Goal: Information Seeking & Learning: Learn about a topic

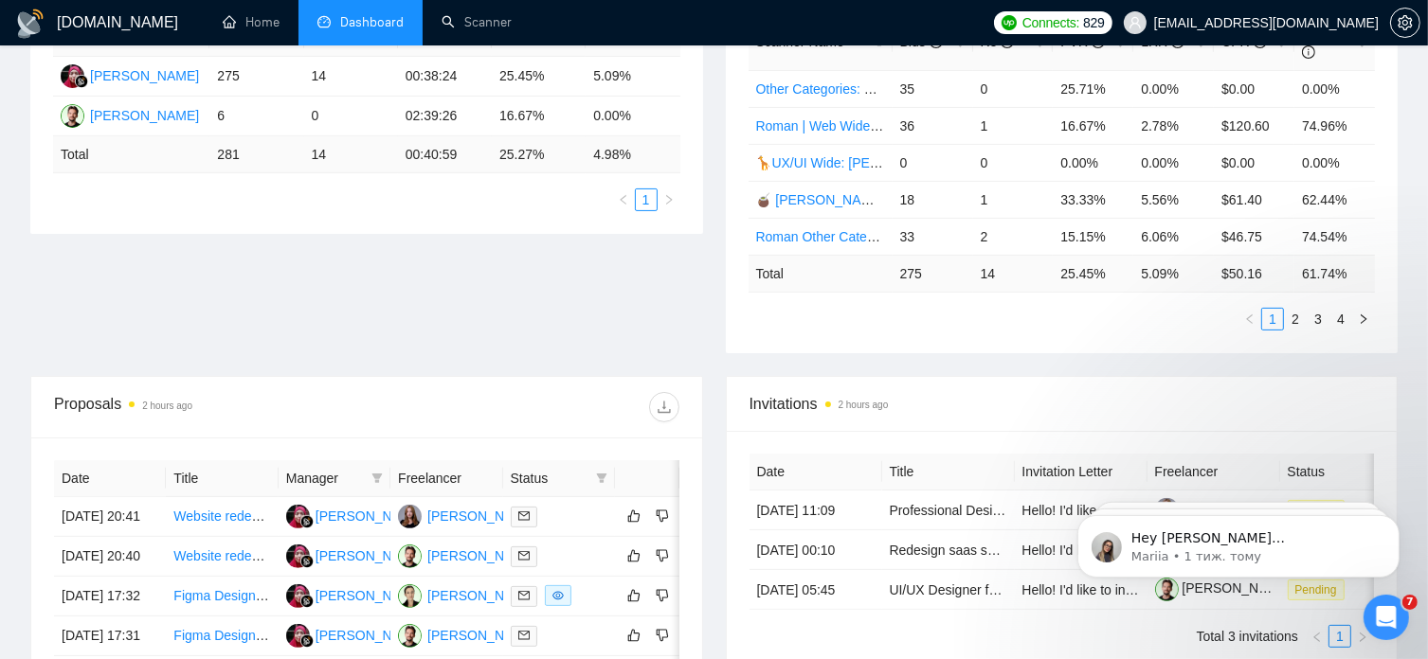
scroll to position [398, 0]
click at [1291, 308] on link "2" at bounding box center [1295, 318] width 21 height 21
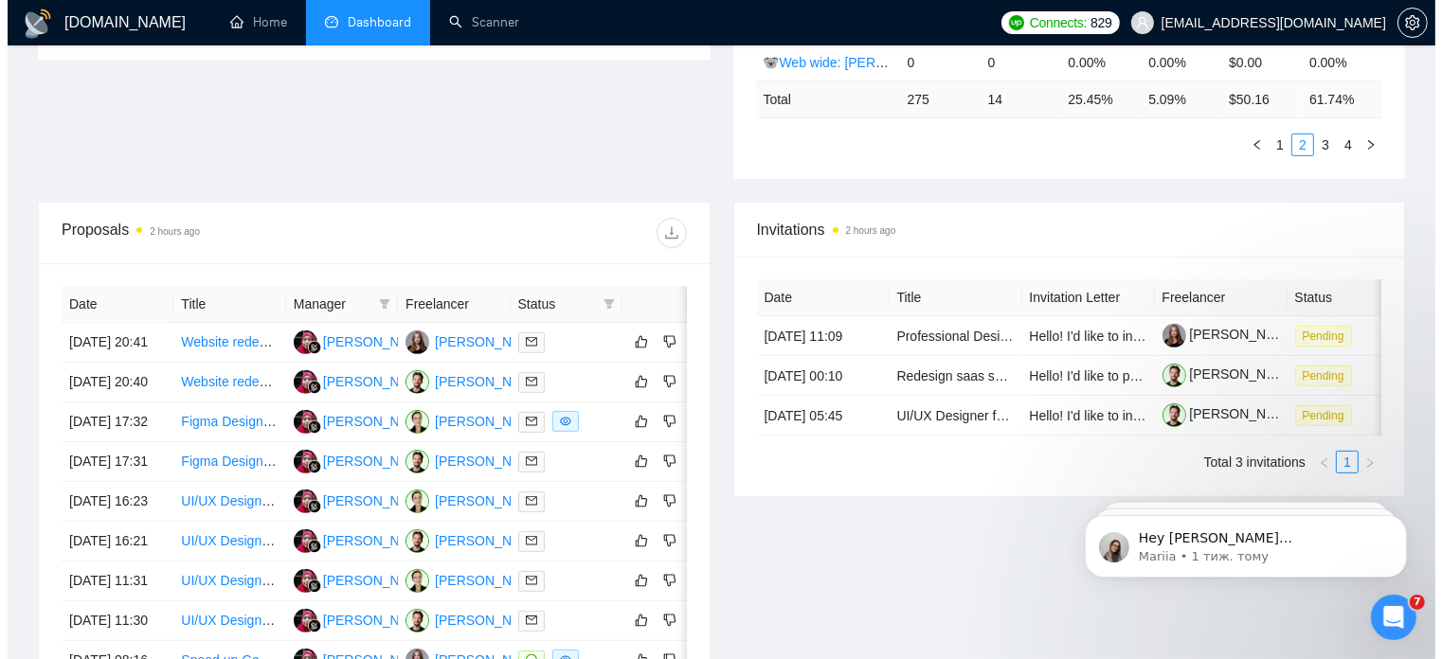
scroll to position [572, 0]
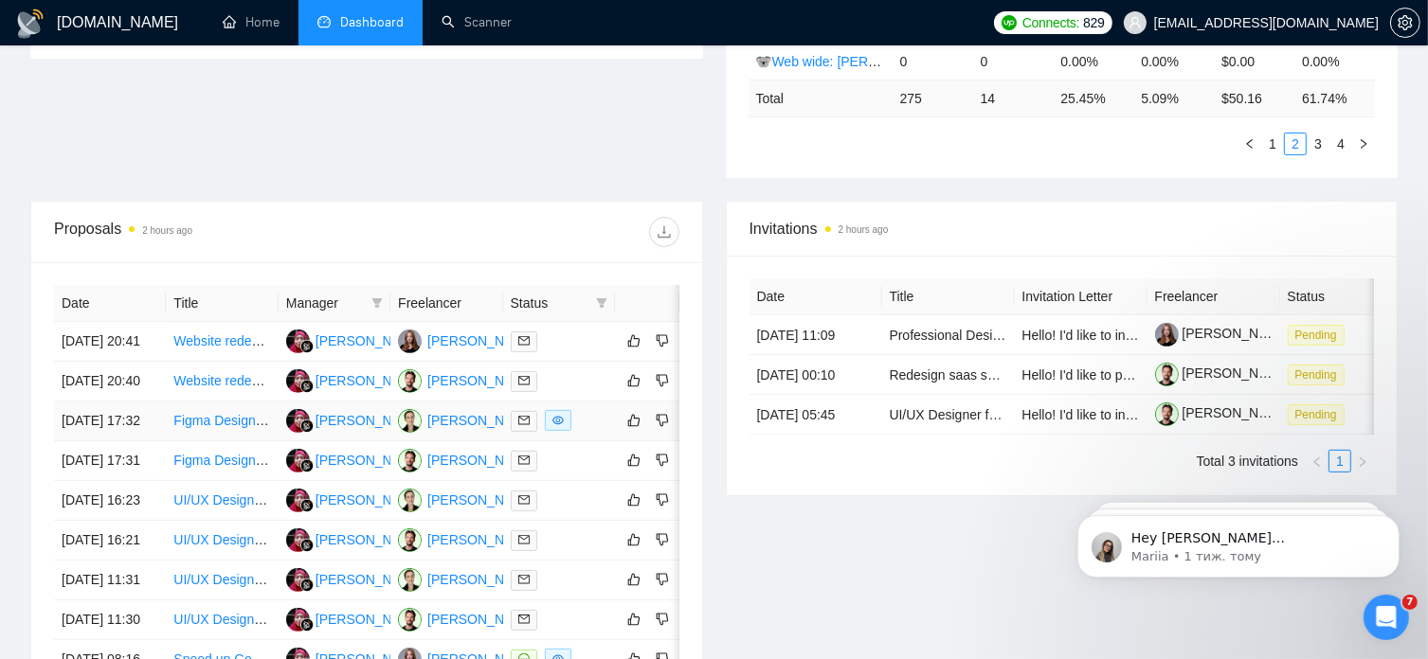
click at [226, 428] on link "Figma Designer Needed for Website Homepage Mockups" at bounding box center [342, 420] width 339 height 15
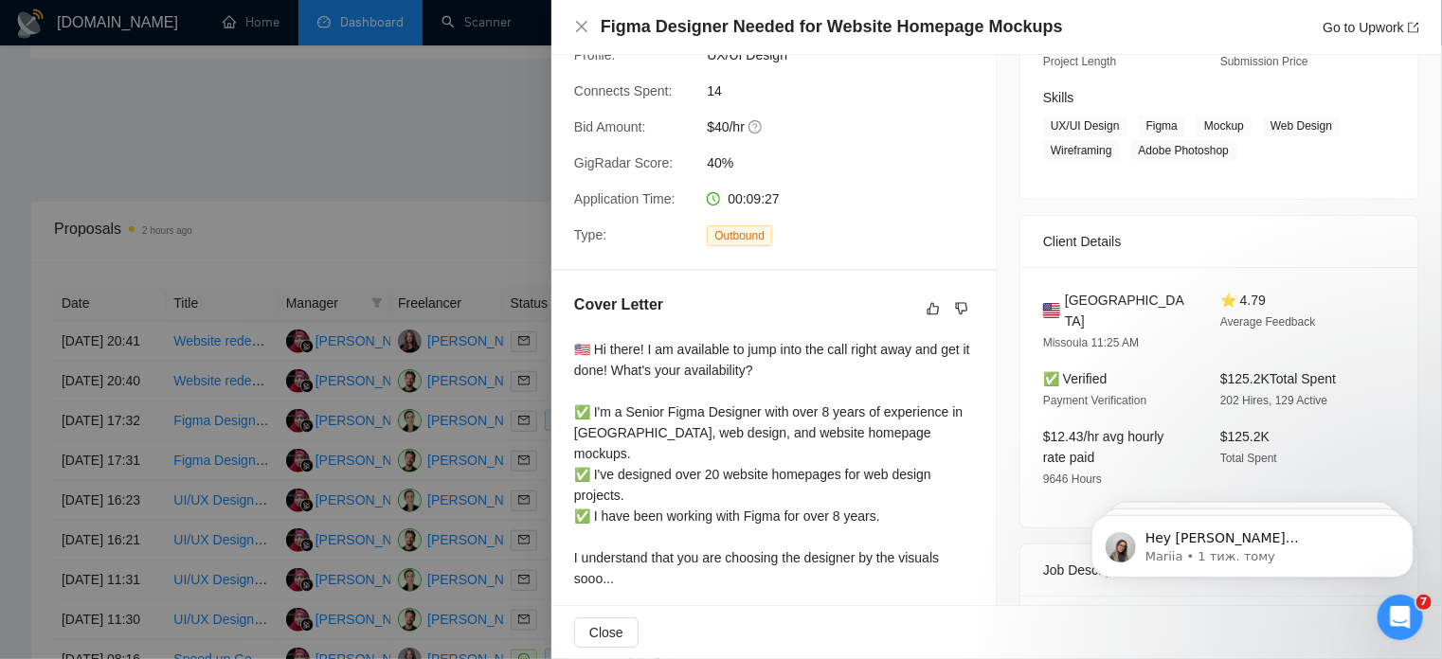
scroll to position [217, 0]
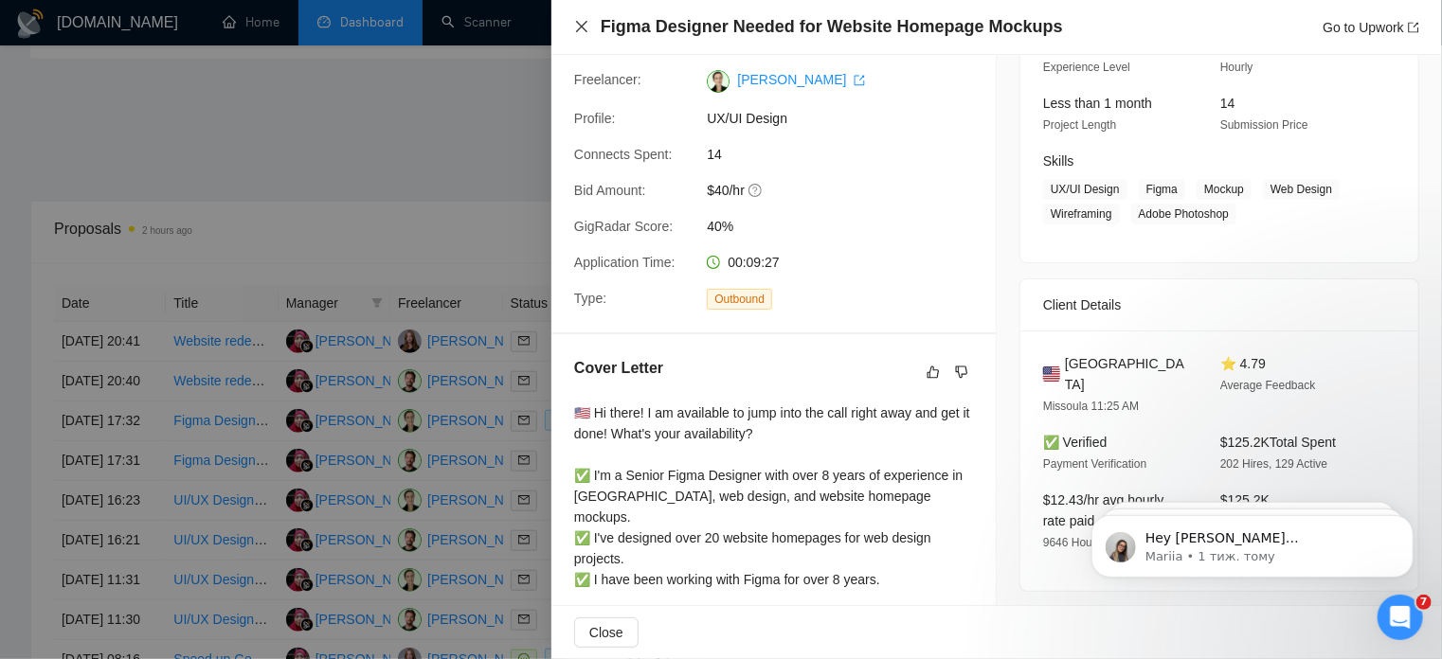
click at [576, 22] on icon "close" at bounding box center [581, 26] width 15 height 15
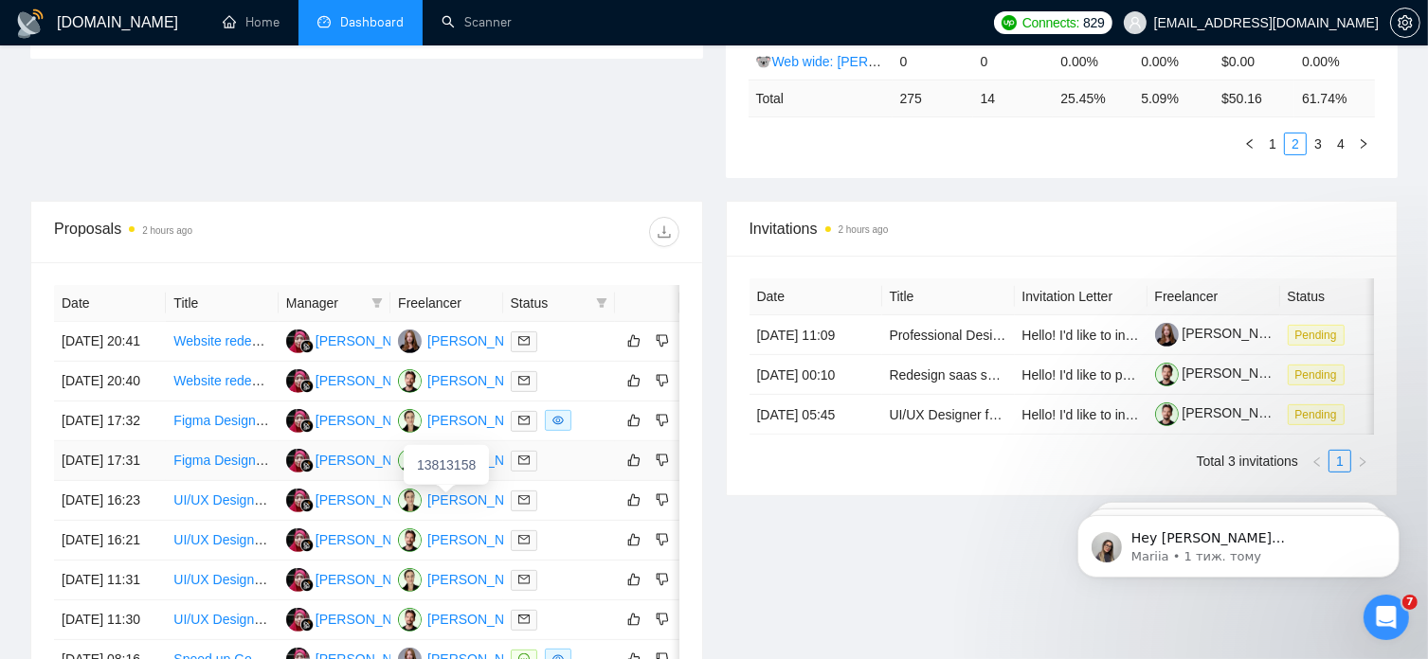
click at [456, 471] on div "[PERSON_NAME]" at bounding box center [481, 460] width 109 height 21
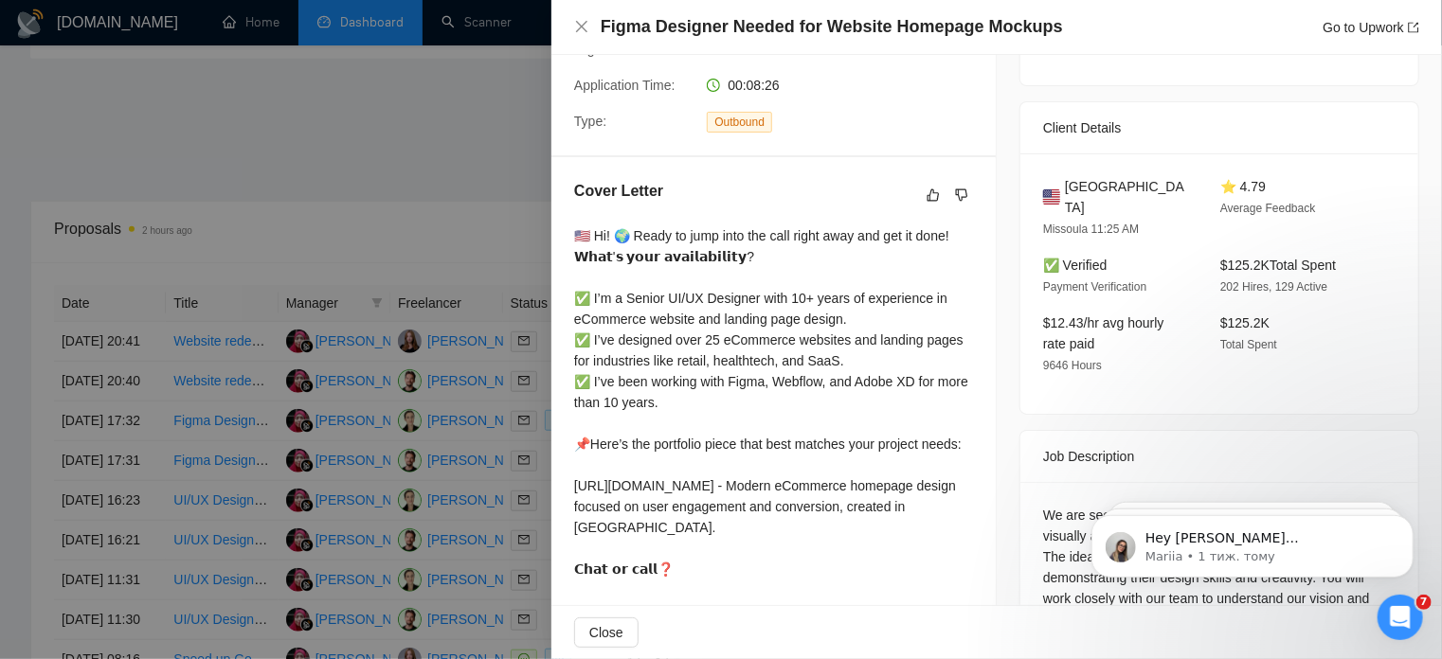
scroll to position [406, 0]
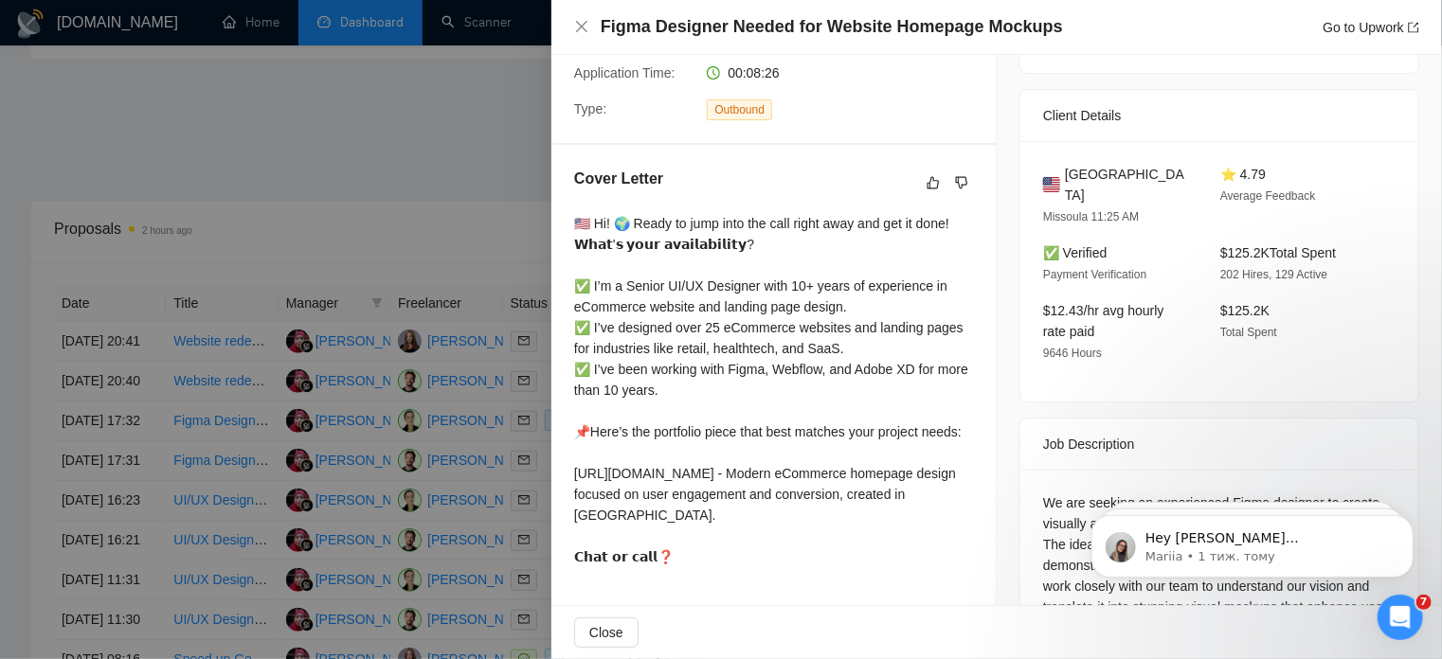
click at [362, 424] on div at bounding box center [721, 329] width 1442 height 659
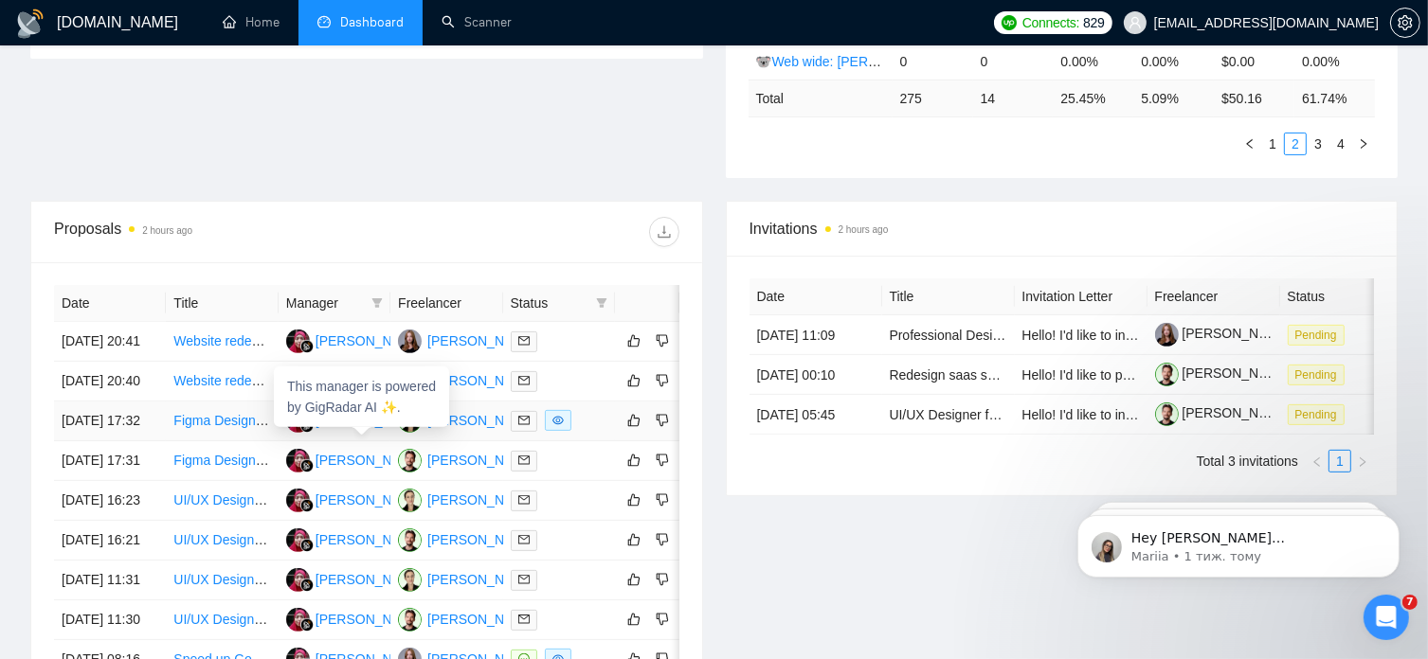
click at [368, 431] on div "[PERSON_NAME]" at bounding box center [370, 420] width 109 height 21
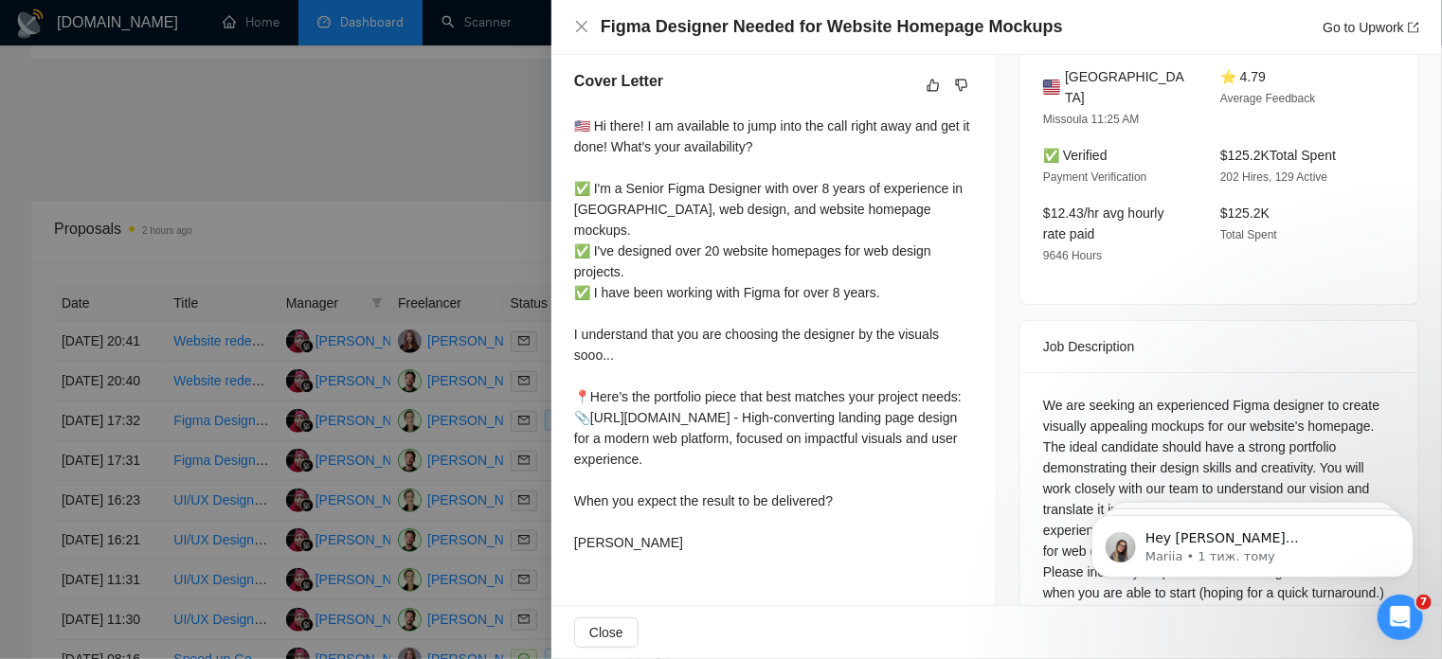
scroll to position [557, 0]
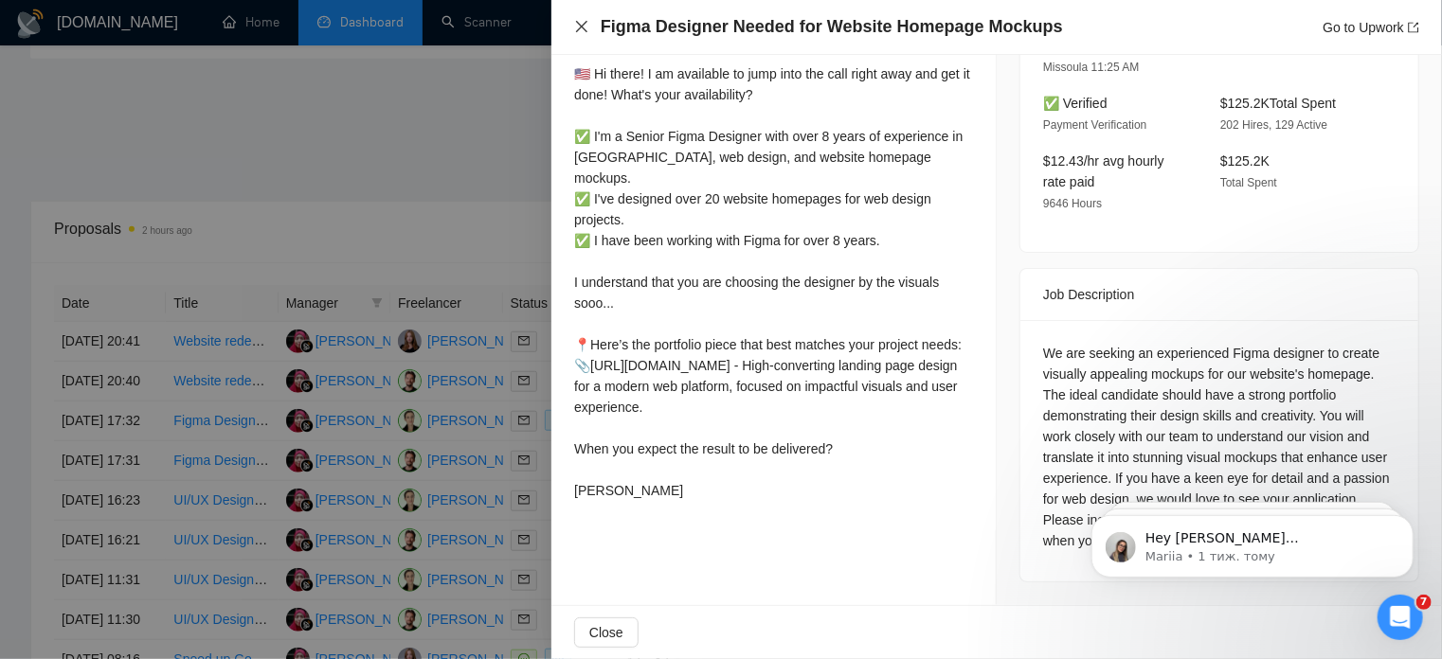
click at [579, 25] on icon "close" at bounding box center [581, 26] width 11 height 11
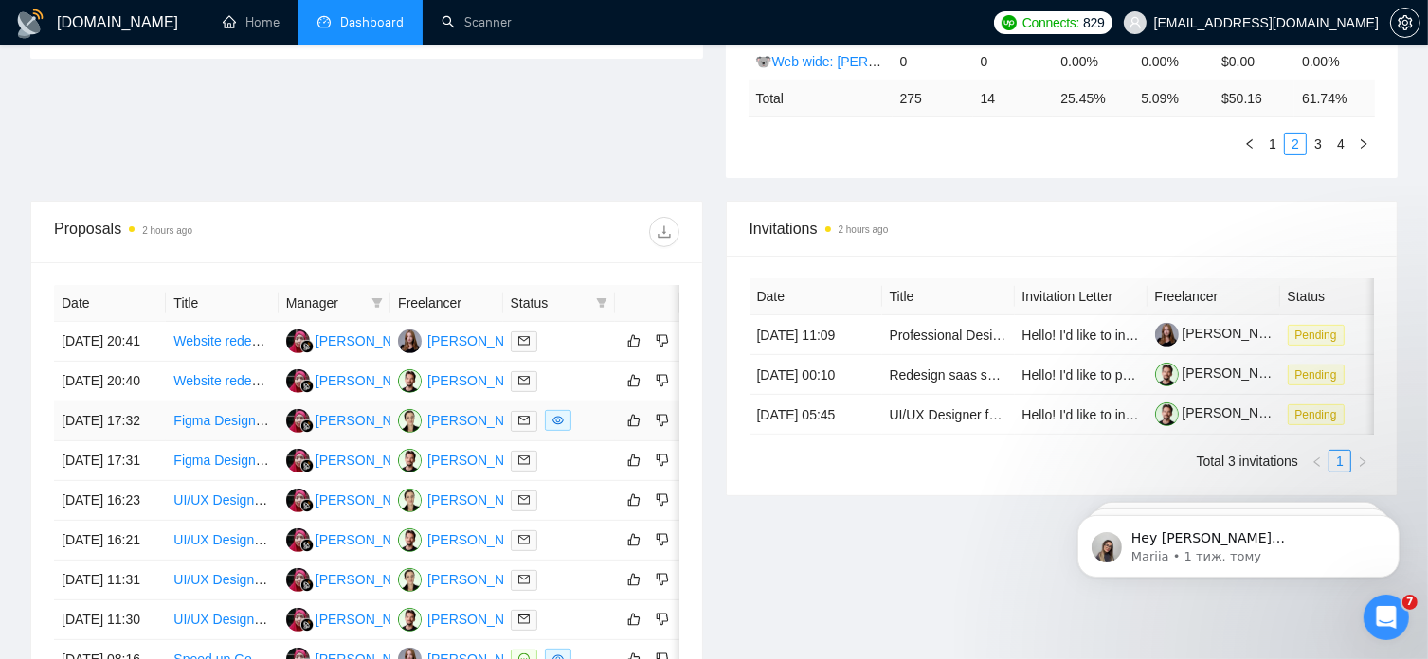
click at [220, 428] on link "Figma Designer Needed for Website Homepage Mockups" at bounding box center [342, 420] width 339 height 15
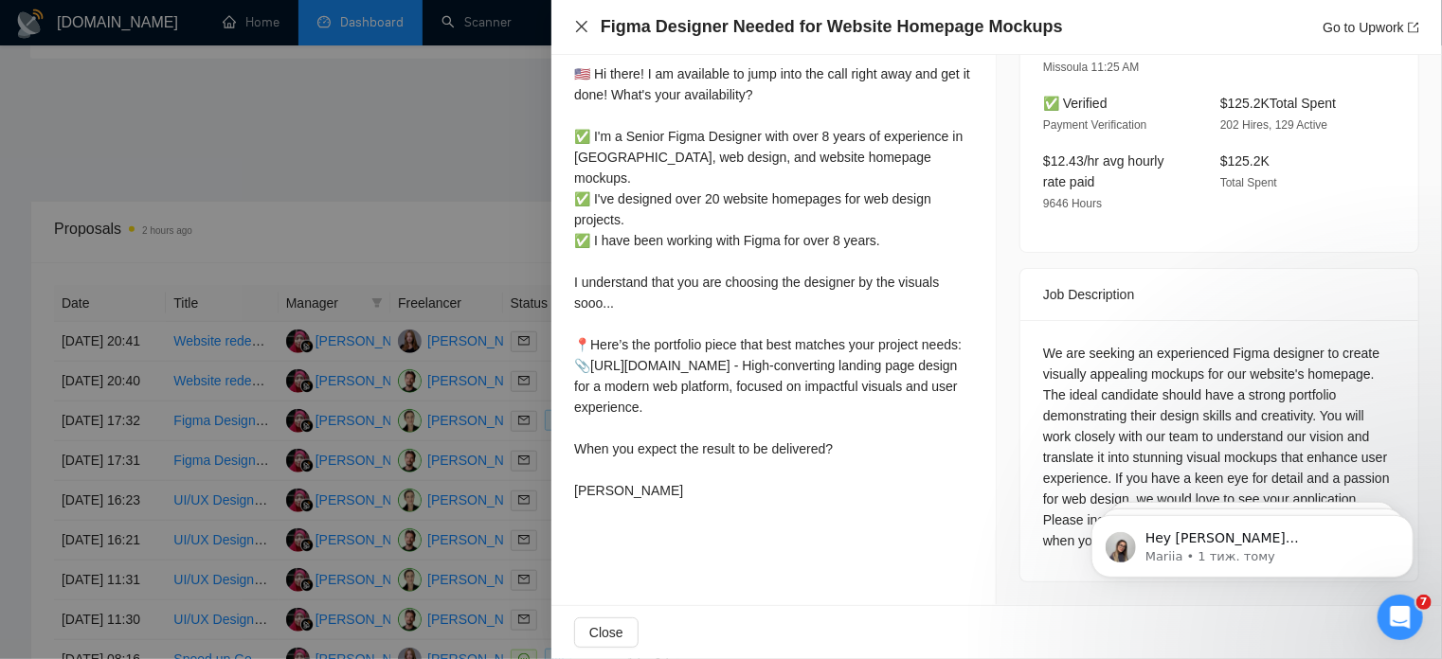
click at [581, 23] on icon "close" at bounding box center [581, 26] width 15 height 15
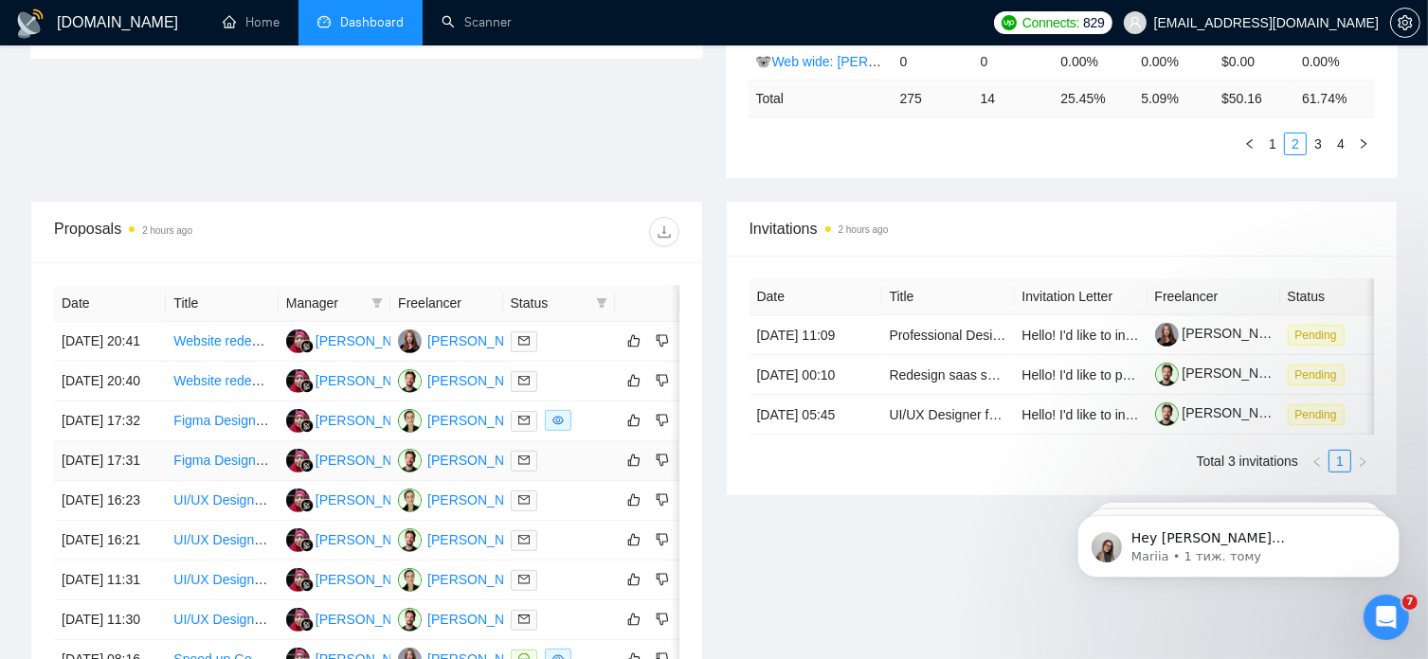
click at [226, 468] on link "Figma Designer Needed for Website Homepage Mockups" at bounding box center [342, 460] width 339 height 15
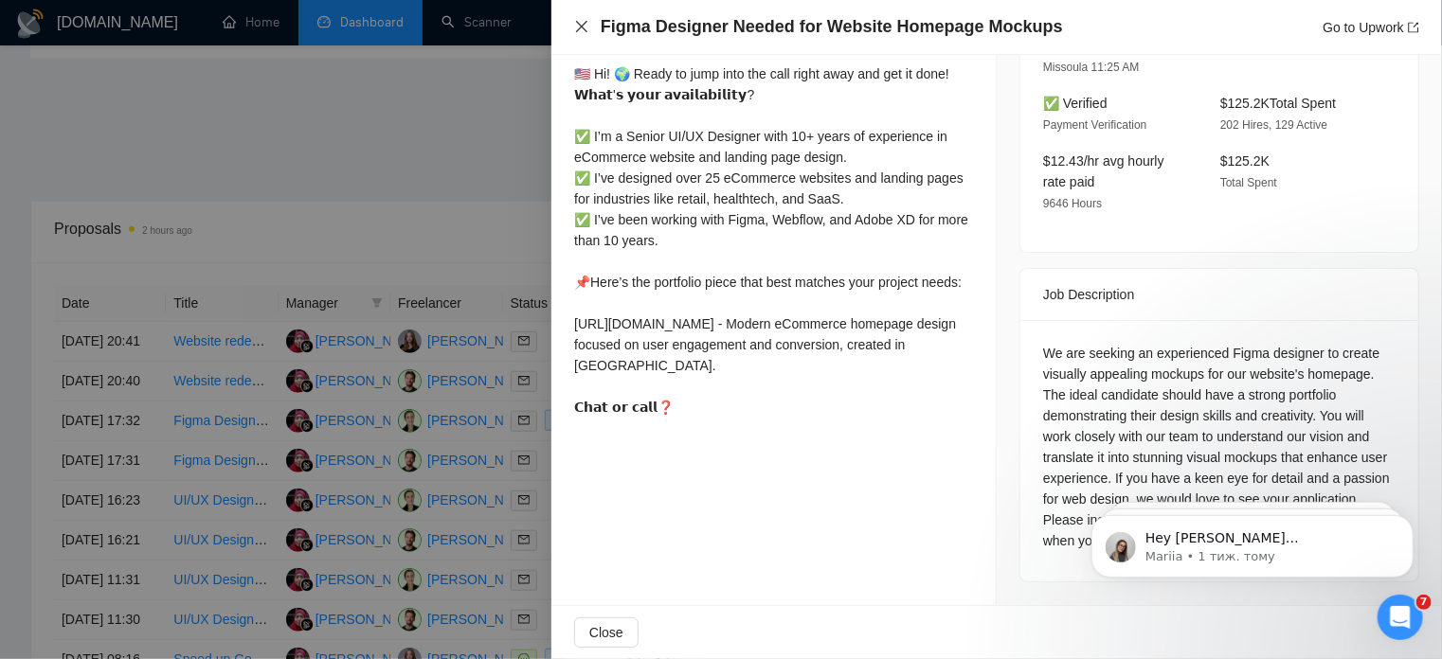
click at [583, 20] on icon "close" at bounding box center [581, 26] width 15 height 15
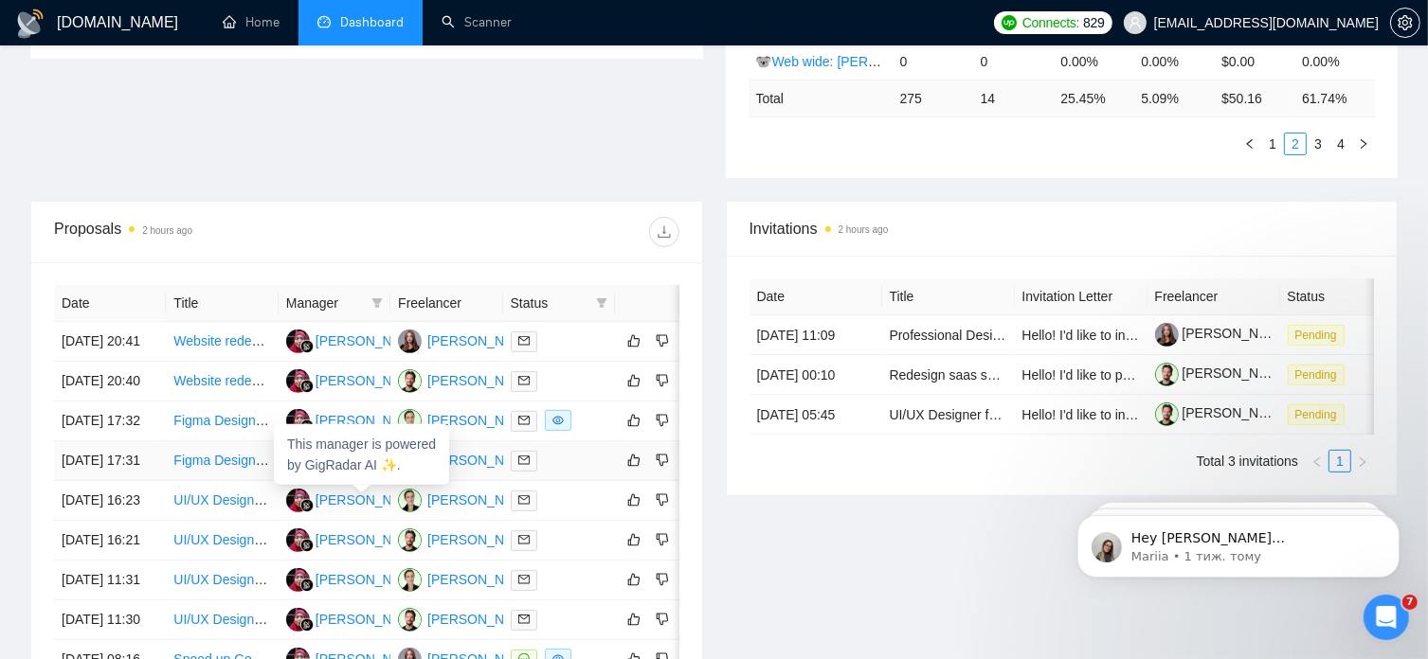
click at [362, 471] on div "[PERSON_NAME]" at bounding box center [370, 460] width 109 height 21
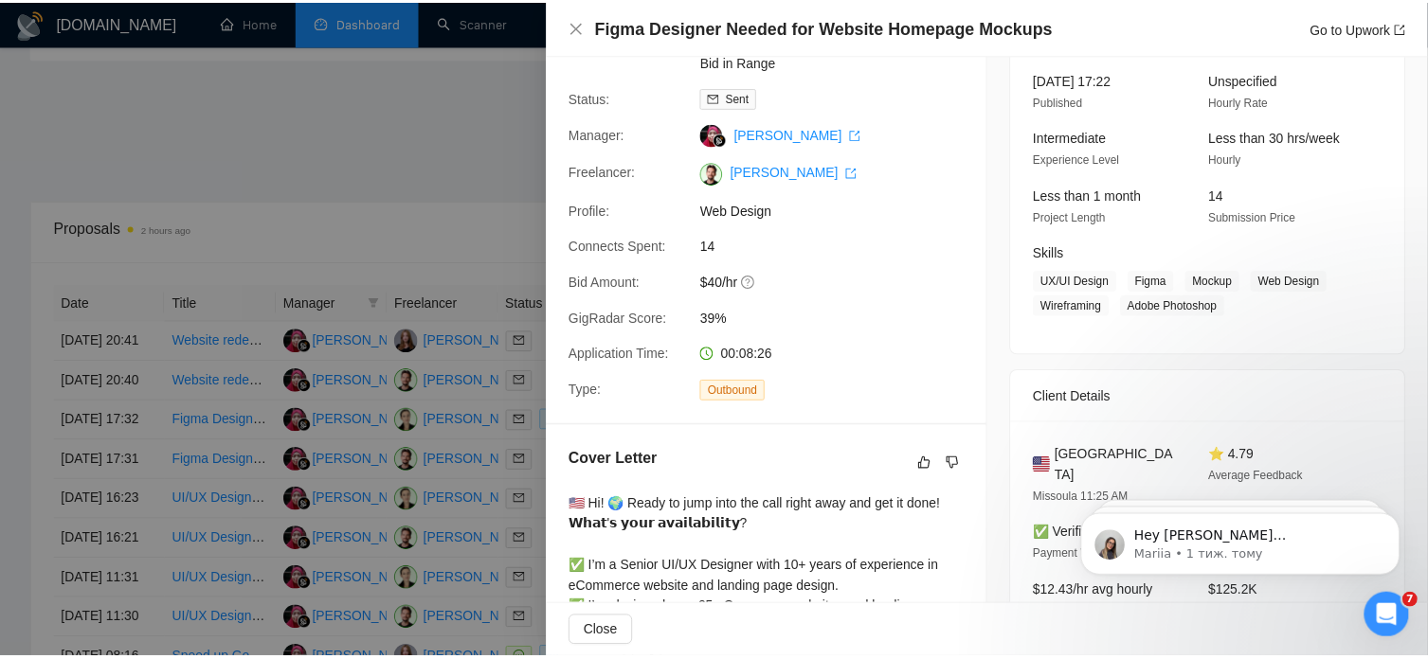
scroll to position [0, 0]
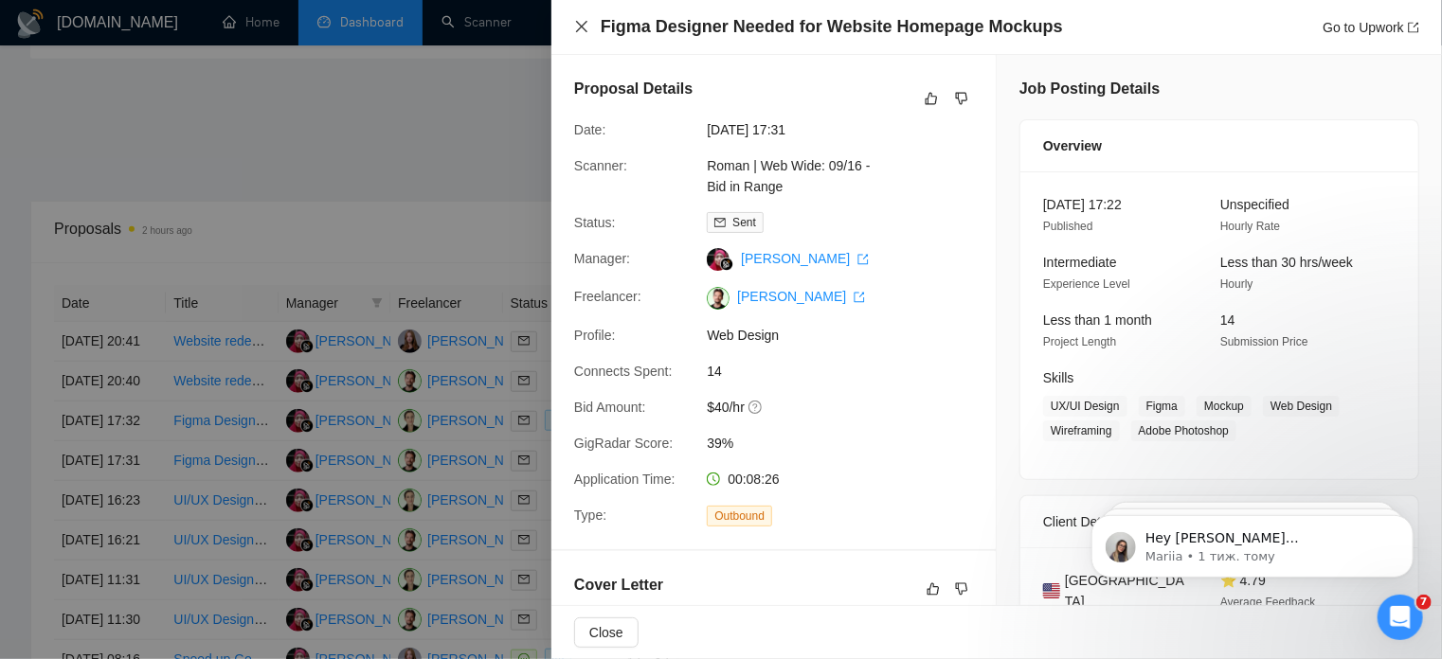
click at [580, 27] on icon "close" at bounding box center [581, 26] width 15 height 15
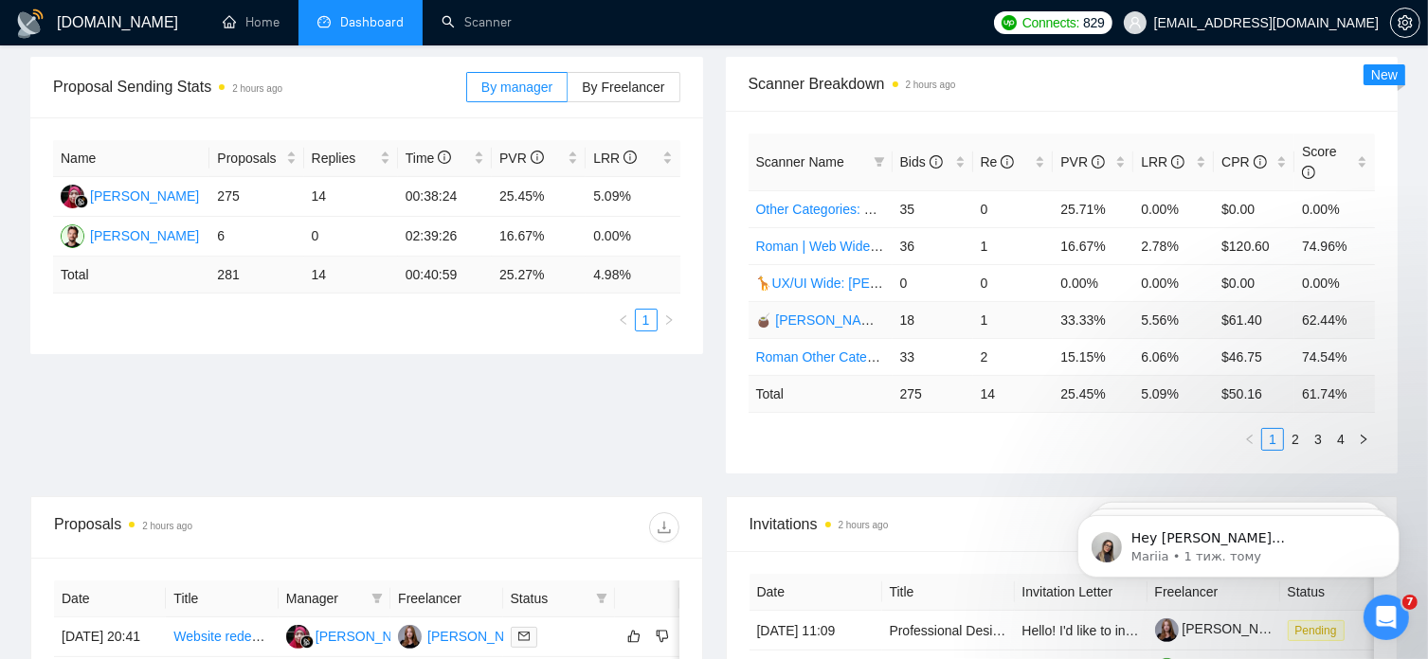
scroll to position [277, 0]
click at [1293, 429] on link "2" at bounding box center [1295, 439] width 21 height 21
click at [864, 313] on link "🍵 [PERSON_NAME] | Web Wide: 09/12 - Bid in Range" at bounding box center [920, 320] width 329 height 15
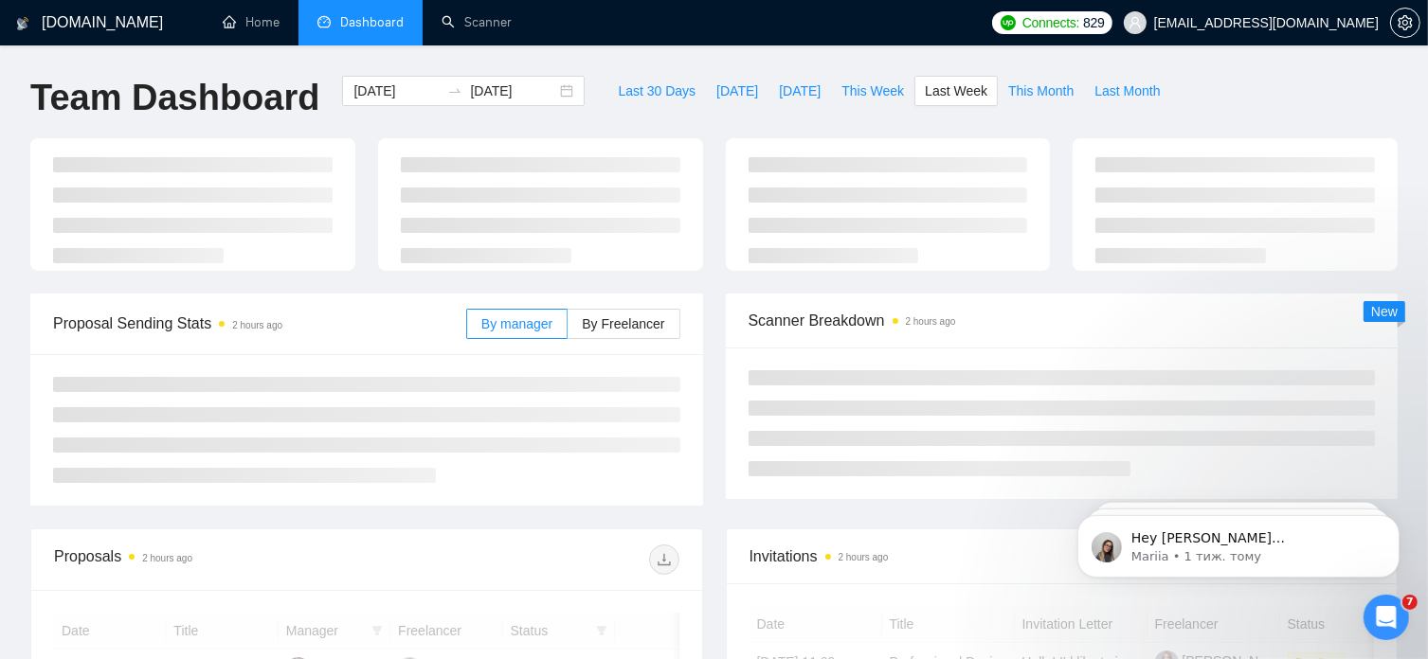
scroll to position [277, 0]
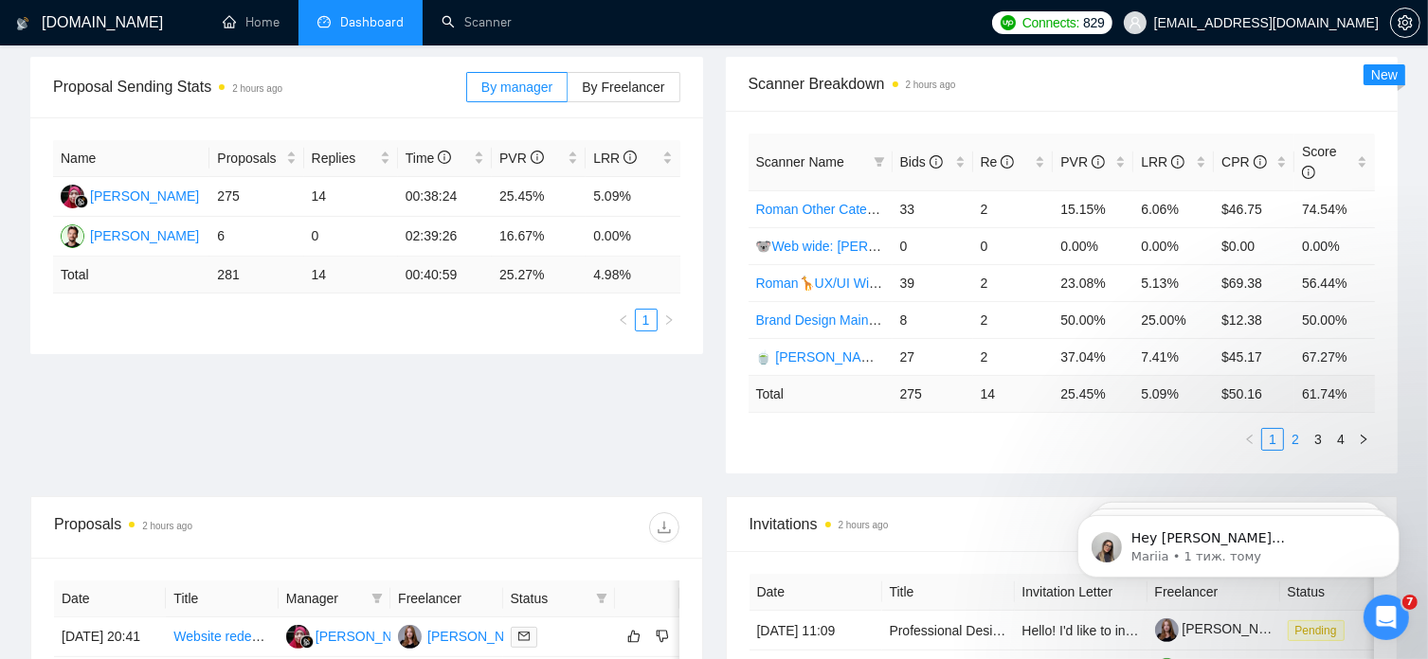
click at [1296, 429] on link "2" at bounding box center [1295, 439] width 21 height 21
click at [1314, 429] on link "3" at bounding box center [1318, 439] width 21 height 21
drag, startPoint x: 1314, startPoint y: 419, endPoint x: 1133, endPoint y: 372, distance: 186.8
click at [1133, 372] on div "Scanner Name Bids Re PVR LRR CPR Score 🧉 [PERSON_NAME] | UX/UI Wide: 09/12 - Bi…" at bounding box center [1062, 292] width 627 height 317
click at [1345, 429] on link "4" at bounding box center [1340, 439] width 21 height 21
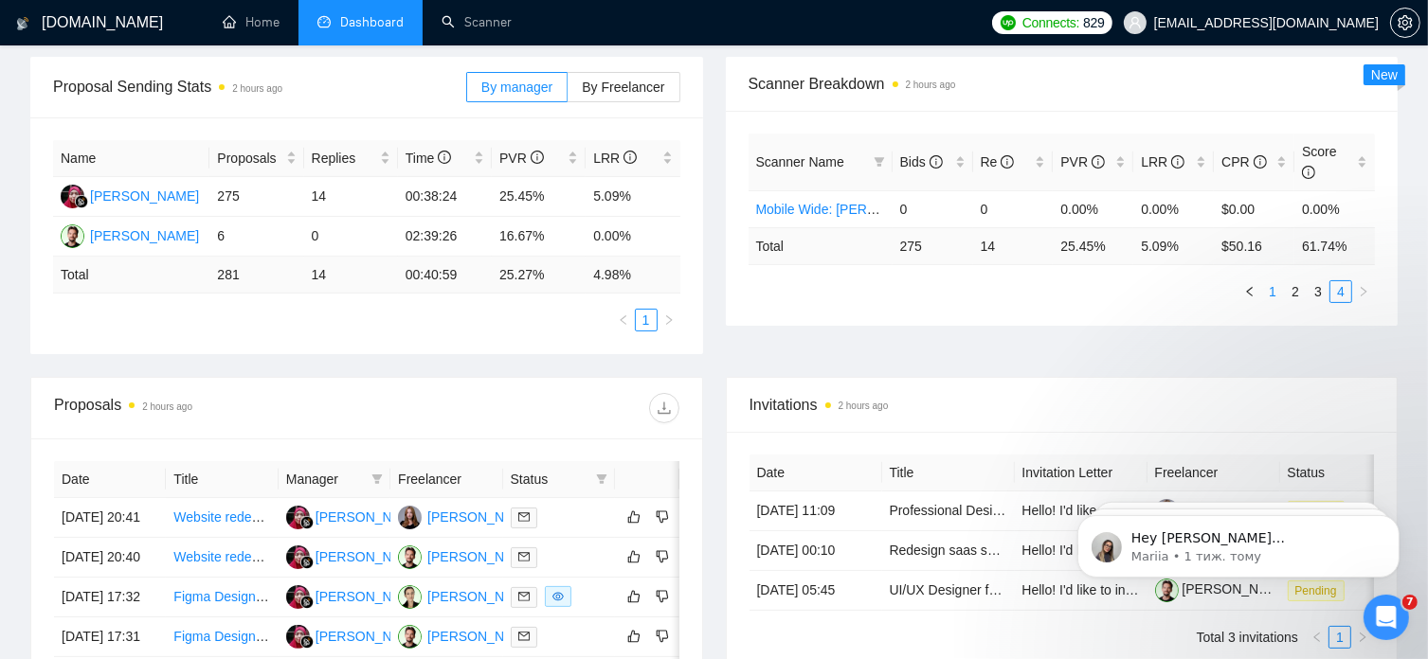
click at [1275, 281] on link "1" at bounding box center [1272, 291] width 21 height 21
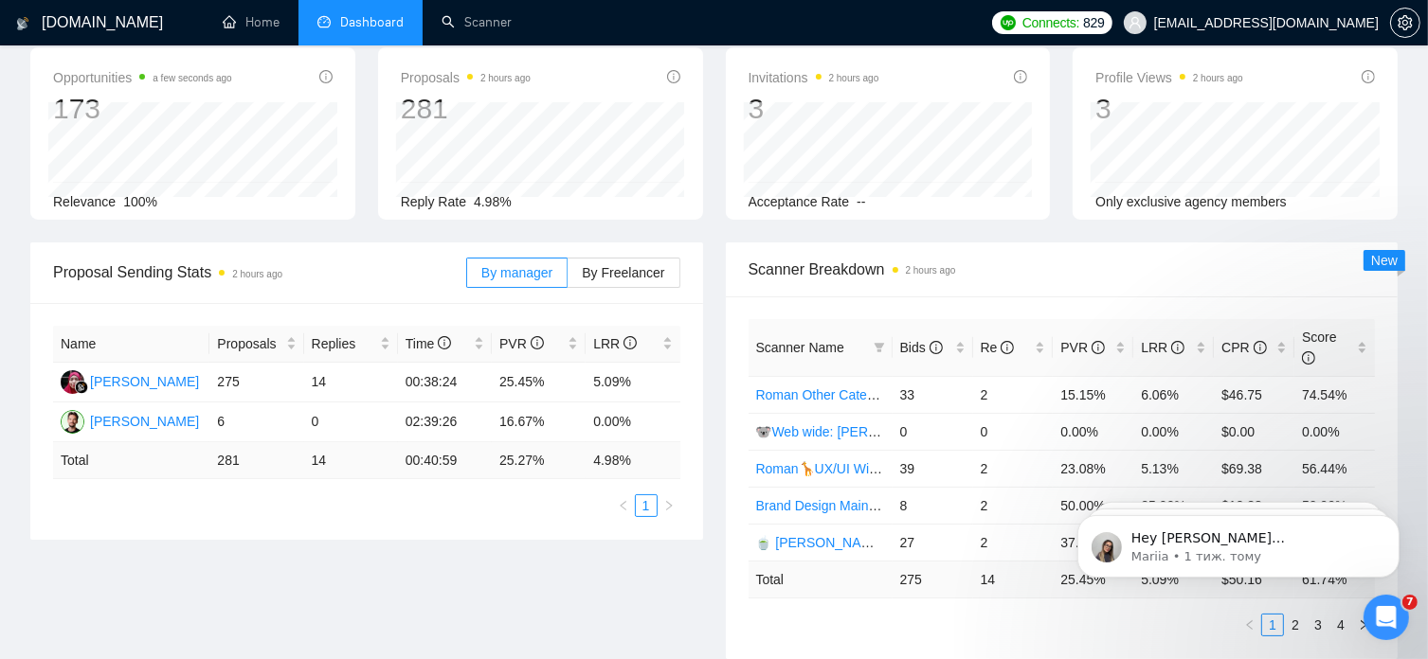
scroll to position [0, 0]
